Goal: Information Seeking & Learning: Check status

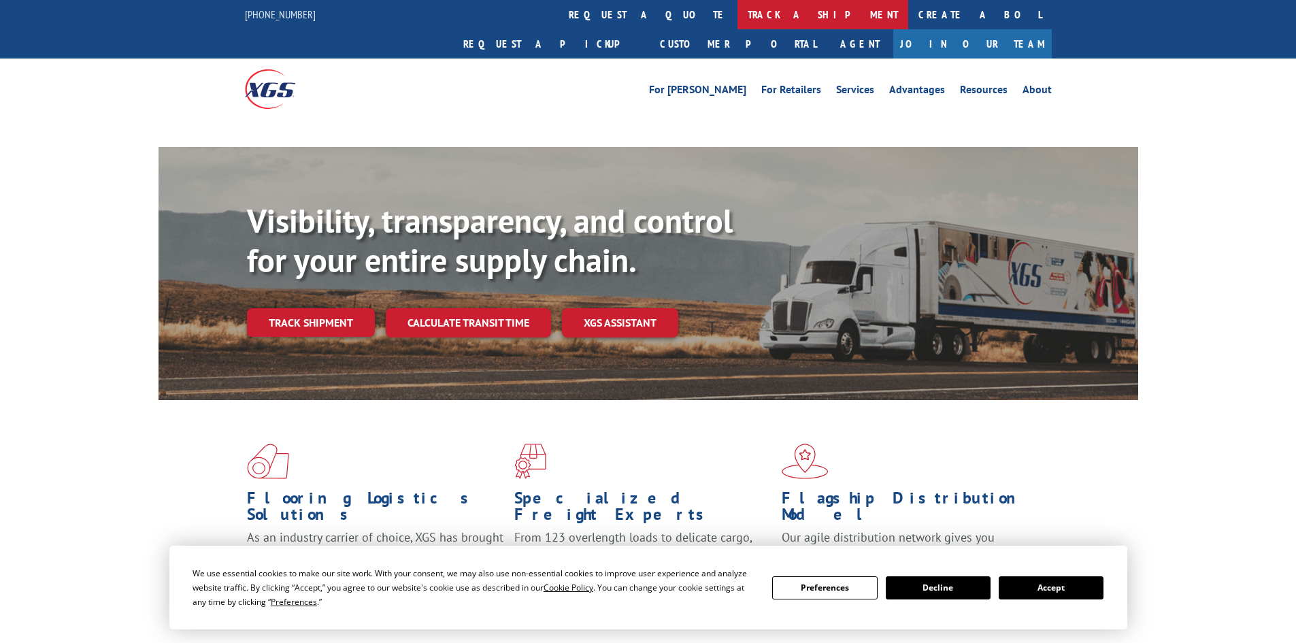
click at [737, 14] on link "track a shipment" at bounding box center [822, 14] width 171 height 29
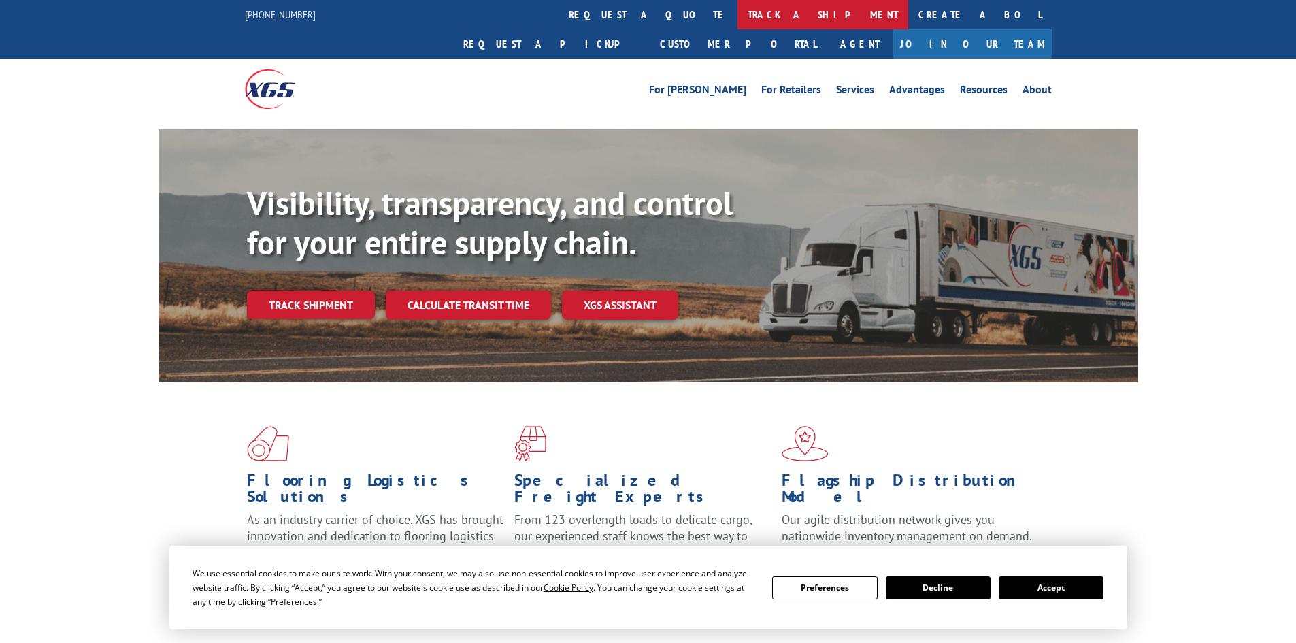
click at [737, 5] on link "track a shipment" at bounding box center [822, 14] width 171 height 29
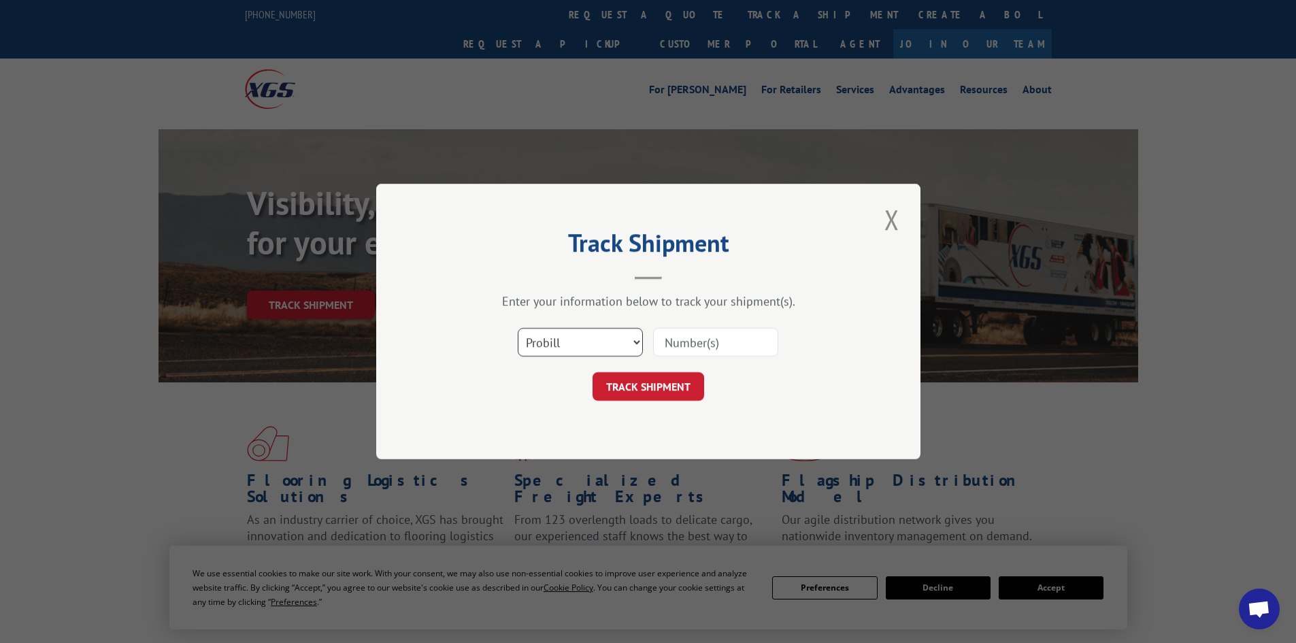
click at [607, 335] on select "Select category... Probill BOL PO" at bounding box center [580, 342] width 125 height 29
select select "bol"
click at [518, 328] on select "Select category... Probill BOL PO" at bounding box center [580, 342] width 125 height 29
click at [658, 341] on input at bounding box center [715, 342] width 125 height 29
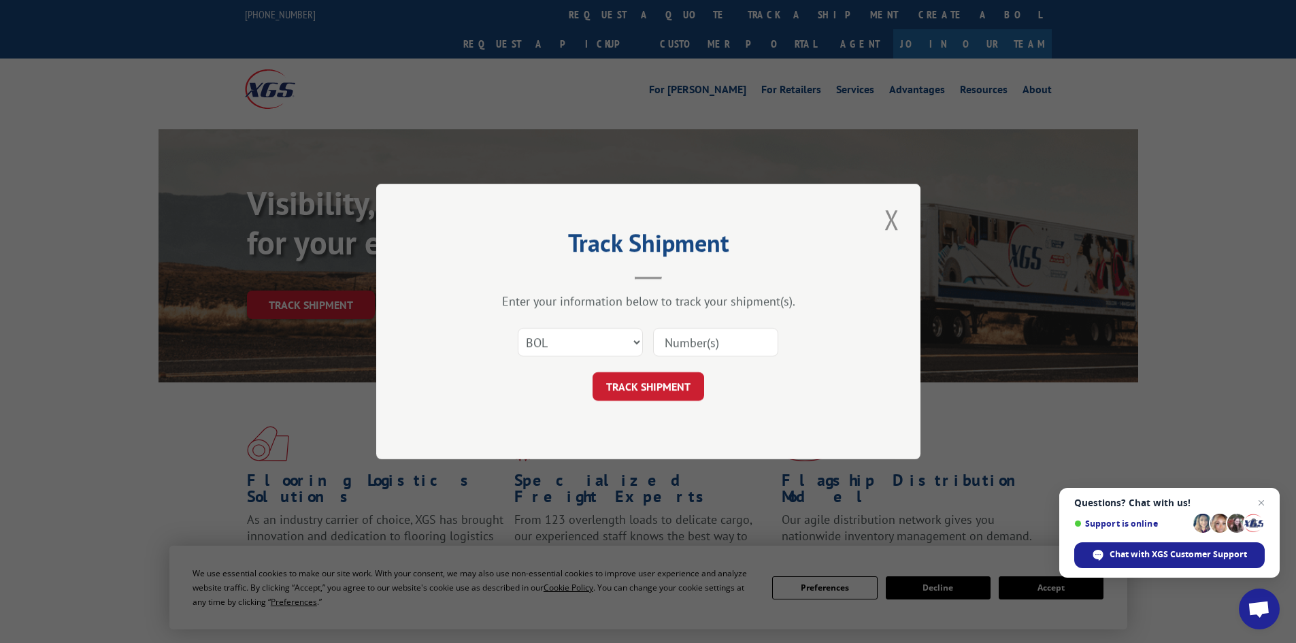
paste input "4856147"
type input "4856147"
click at [688, 386] on button "TRACK SHIPMENT" at bounding box center [648, 386] width 112 height 29
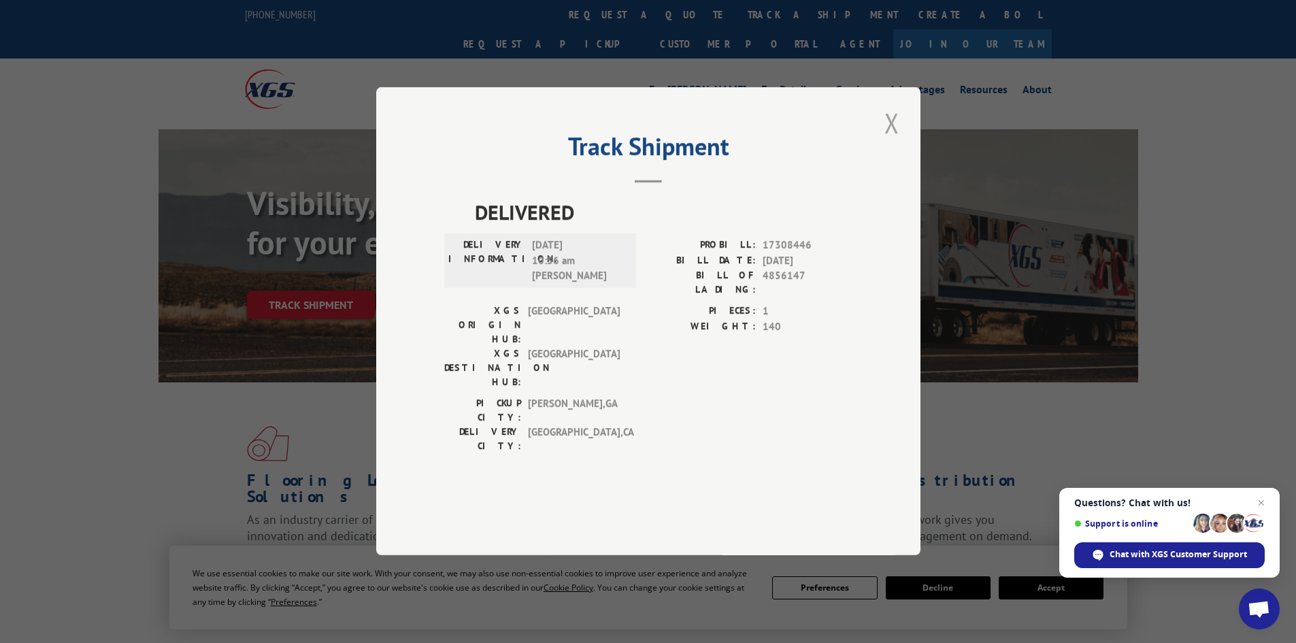
click at [899, 141] on button "Close modal" at bounding box center [891, 122] width 23 height 37
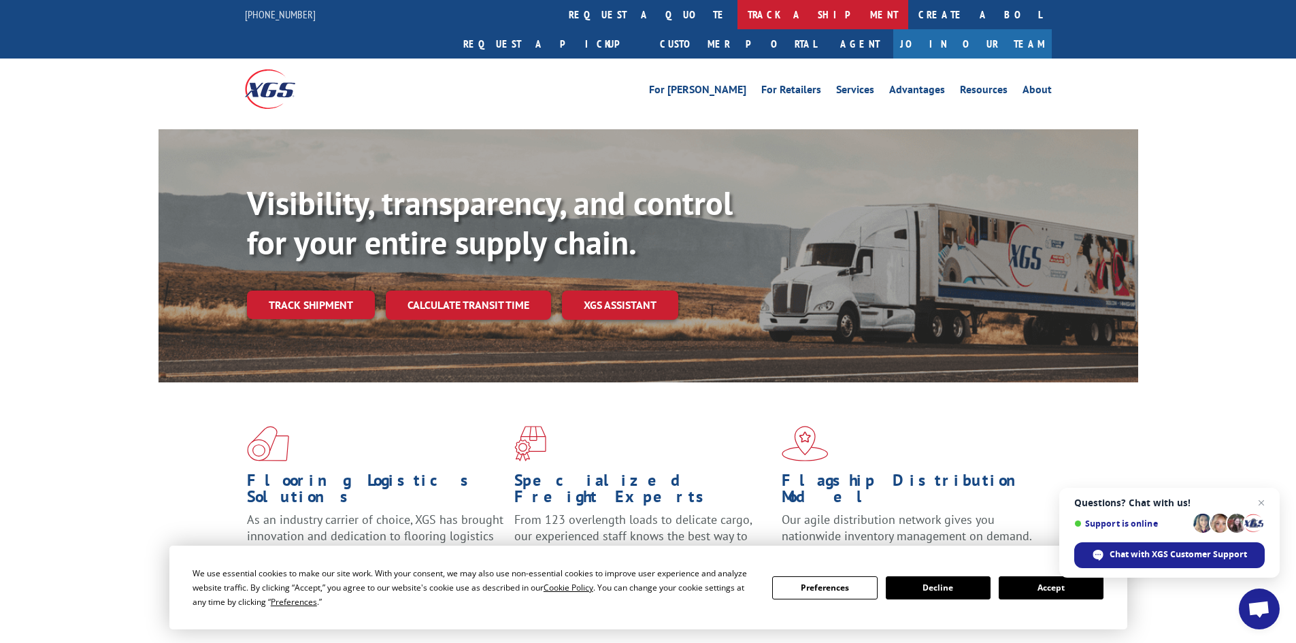
click at [737, 29] on link "track a shipment" at bounding box center [822, 14] width 171 height 29
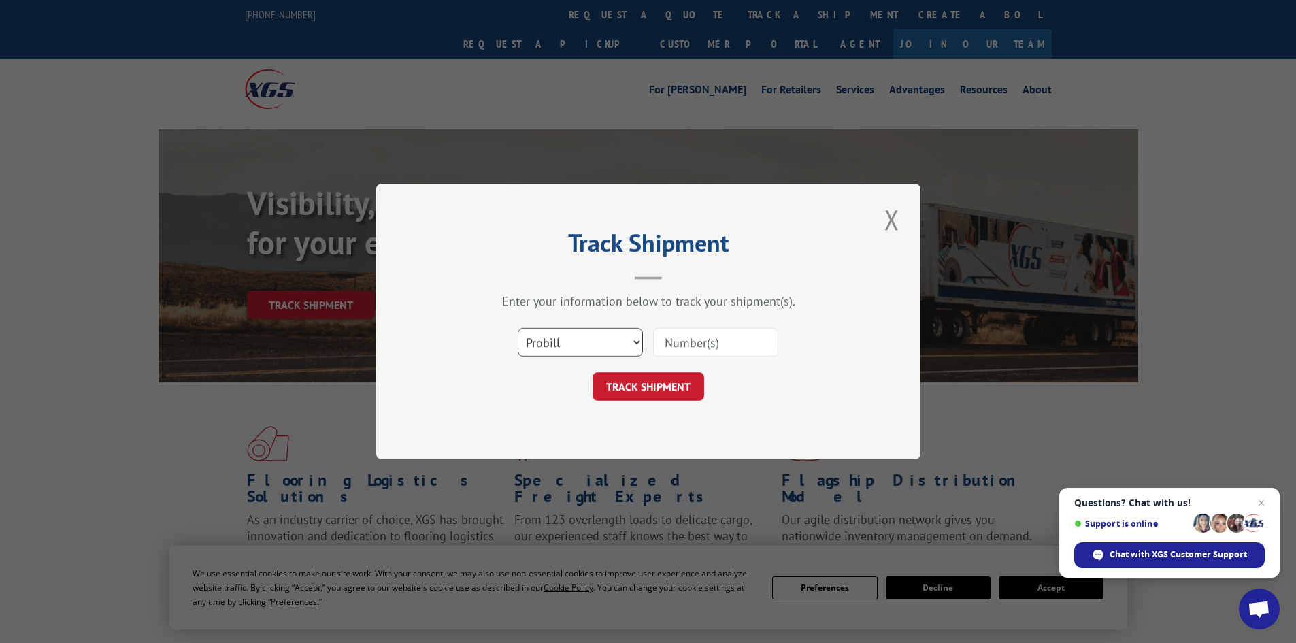
drag, startPoint x: 537, startPoint y: 332, endPoint x: 551, endPoint y: 344, distance: 18.8
click at [537, 332] on select "Select category... Probill BOL PO" at bounding box center [580, 342] width 125 height 29
select select "bol"
click at [518, 328] on select "Select category... Probill BOL PO" at bounding box center [580, 342] width 125 height 29
click at [718, 349] on input at bounding box center [715, 342] width 125 height 29
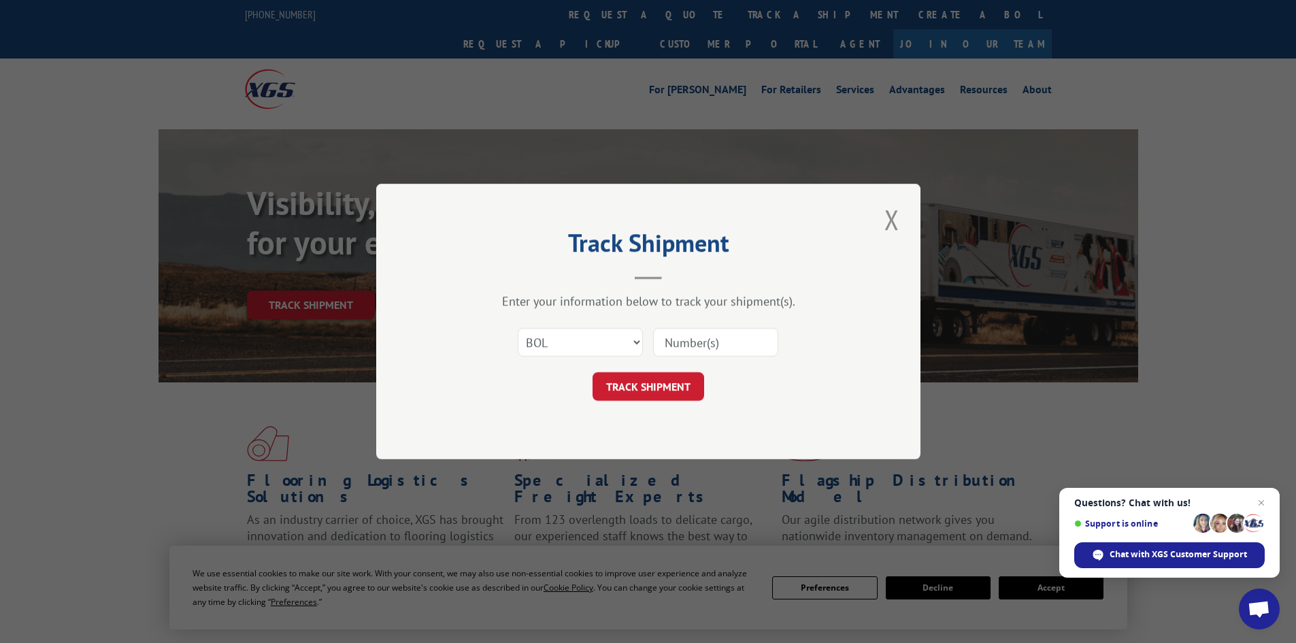
paste input "5954498"
type input "5954498"
click at [686, 380] on button "TRACK SHIPMENT" at bounding box center [648, 386] width 112 height 29
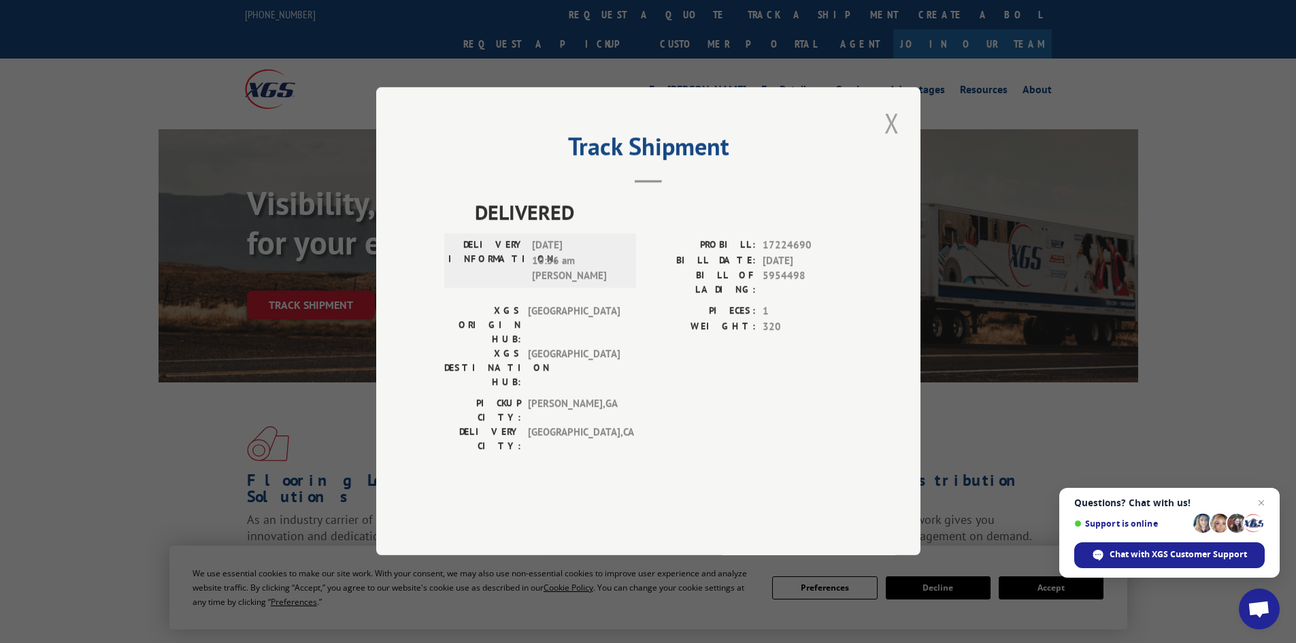
drag, startPoint x: 899, startPoint y: 160, endPoint x: 656, endPoint y: 35, distance: 272.9
click at [898, 141] on button "Close modal" at bounding box center [891, 122] width 23 height 37
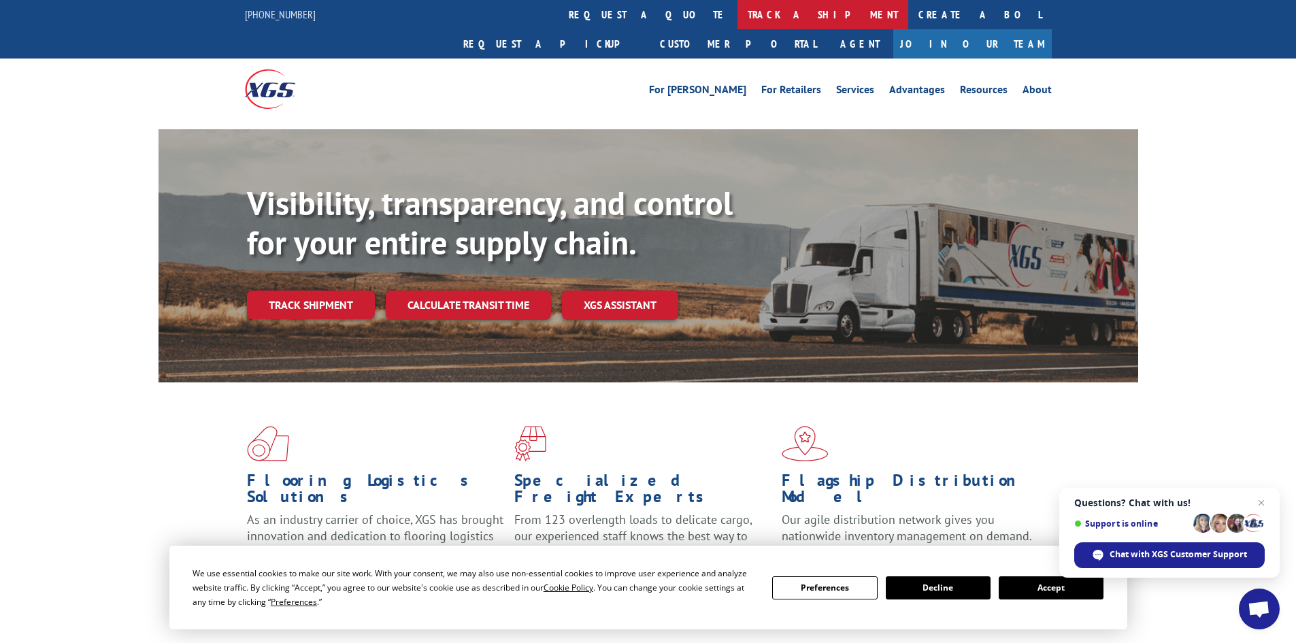
click at [737, 14] on link "track a shipment" at bounding box center [822, 14] width 171 height 29
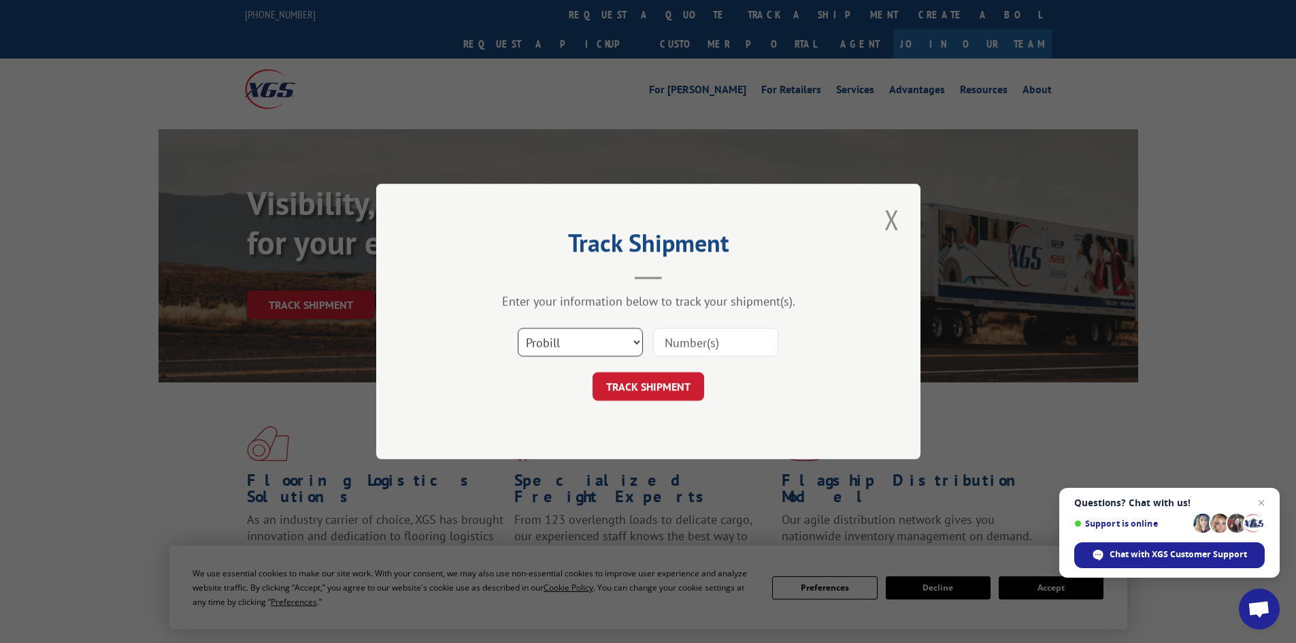
click at [588, 338] on select "Select category... Probill BOL PO" at bounding box center [580, 342] width 125 height 29
select select "bol"
click at [518, 328] on select "Select category... Probill BOL PO" at bounding box center [580, 342] width 125 height 29
click at [713, 342] on input at bounding box center [715, 342] width 125 height 29
paste input "4866077"
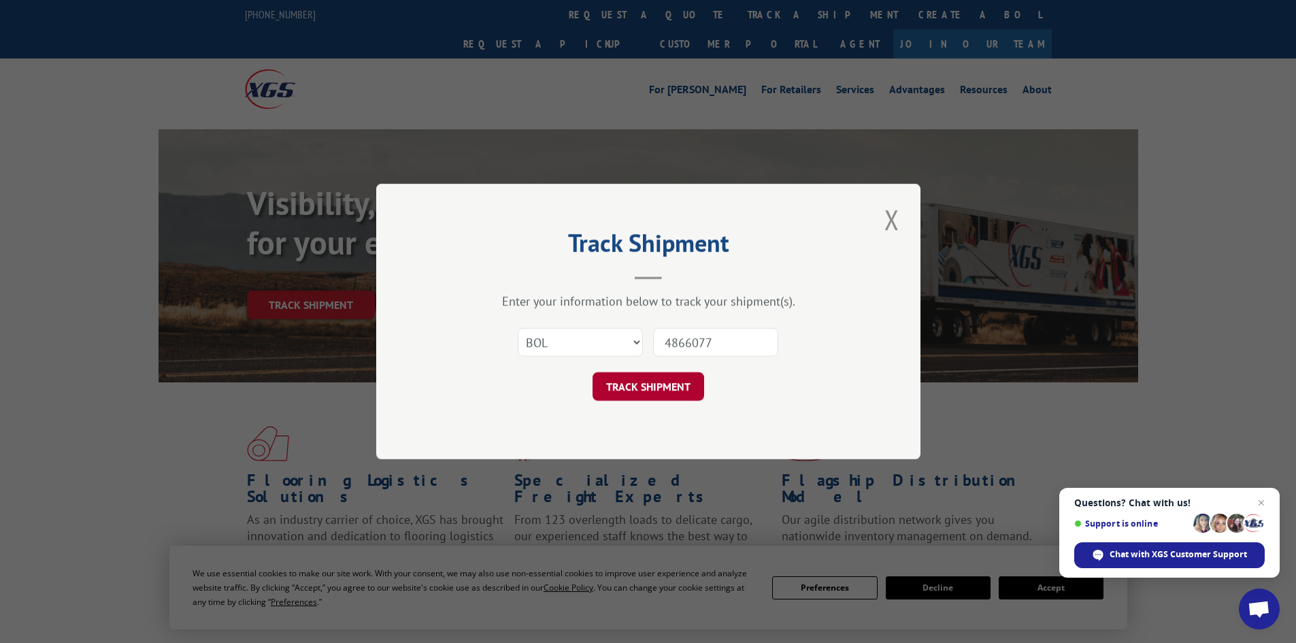
type input "4866077"
click at [662, 384] on button "TRACK SHIPMENT" at bounding box center [648, 386] width 112 height 29
